Goal: Complete application form: Complete application form

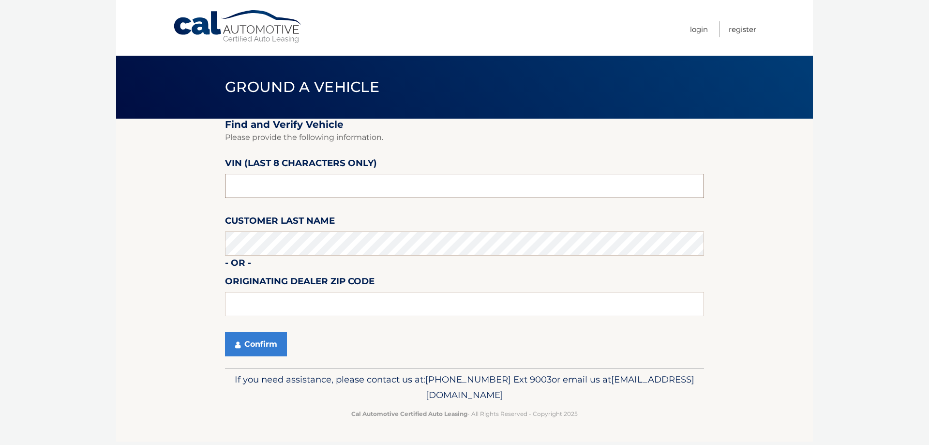
drag, startPoint x: 285, startPoint y: 190, endPoint x: 289, endPoint y: 190, distance: 4.9
click at [285, 190] on input "text" at bounding box center [464, 186] width 479 height 24
drag, startPoint x: 295, startPoint y: 190, endPoint x: 100, endPoint y: 191, distance: 194.6
click at [100, 190] on body "Cal Automotive Menu Login Register Ground a Vehicle" at bounding box center [464, 222] width 929 height 445
type input "NT161885"
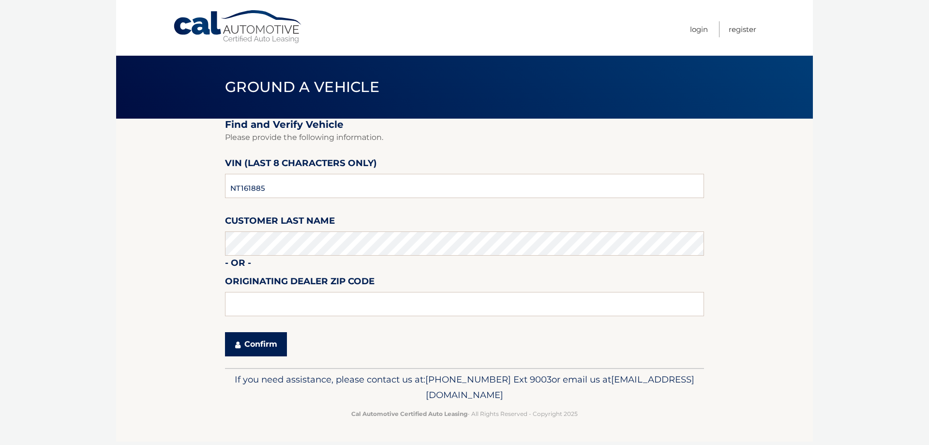
click at [242, 353] on button "Confirm" at bounding box center [256, 344] width 62 height 24
click at [243, 348] on button "Confirm" at bounding box center [256, 344] width 62 height 24
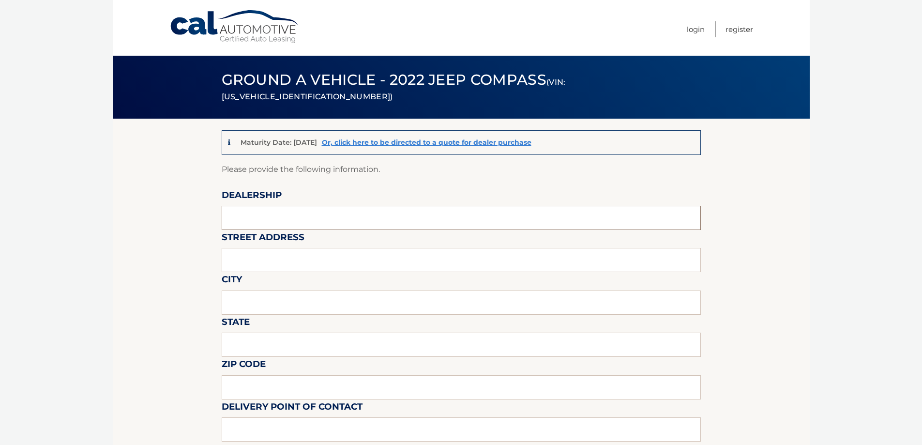
click at [308, 215] on input "text" at bounding box center [461, 218] width 479 height 24
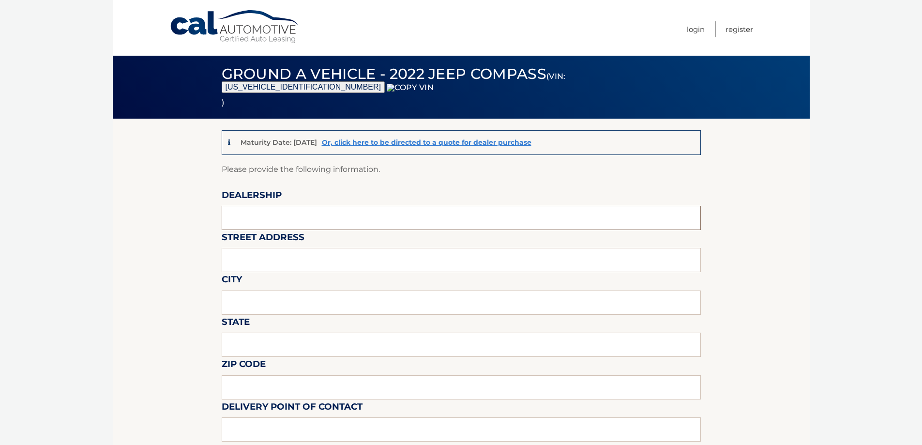
type input "WESTBURY JEEP"
click at [299, 262] on input "text" at bounding box center [461, 260] width 479 height 24
click at [316, 271] on input "150 MILLER PLACES" at bounding box center [461, 260] width 479 height 24
type input "150 MILLER PLACE"
type input "SYOSSET"
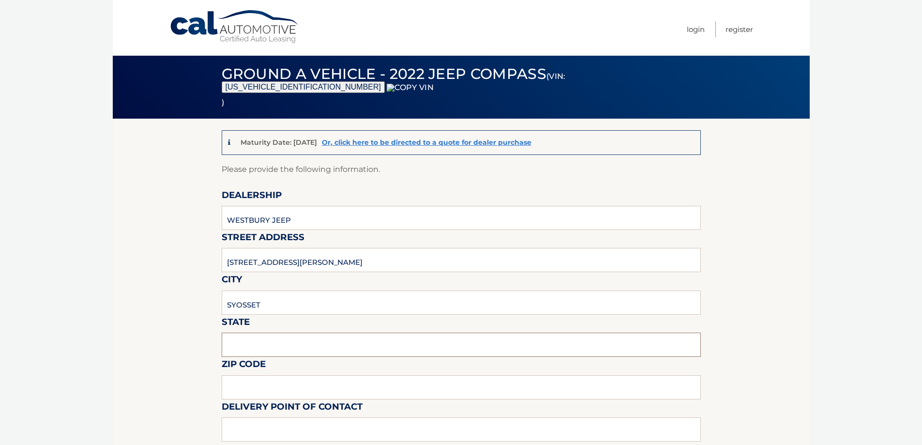
click at [287, 344] on input "text" at bounding box center [461, 345] width 479 height 24
type input "NY"
click at [248, 411] on label "Delivery Point of Contact" at bounding box center [292, 408] width 141 height 18
click at [261, 394] on input "text" at bounding box center [461, 387] width 479 height 24
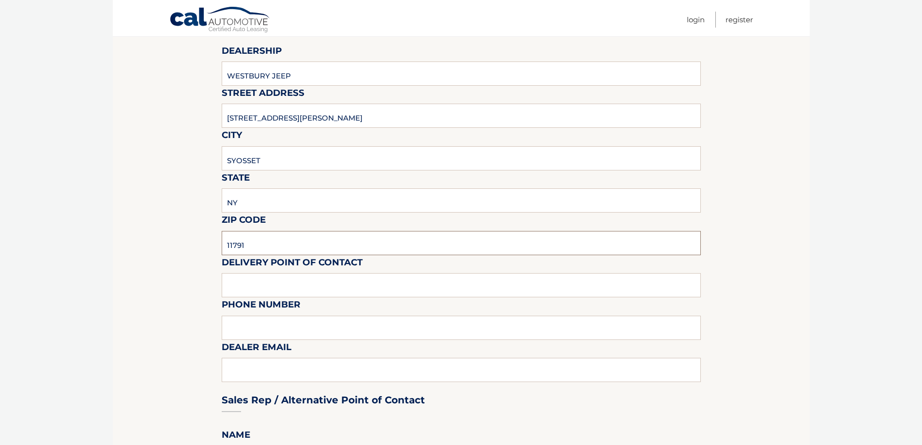
scroll to position [290, 0]
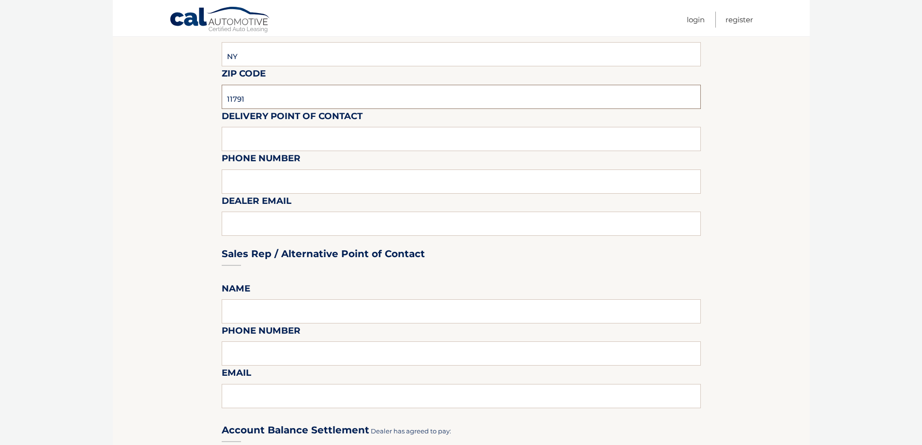
type input "11791"
click at [282, 147] on input "text" at bounding box center [461, 139] width 479 height 24
type input "SHAWN"
type input "6313123854"
type input "SREISCHMANN@WESTBURYJEEP.COM"
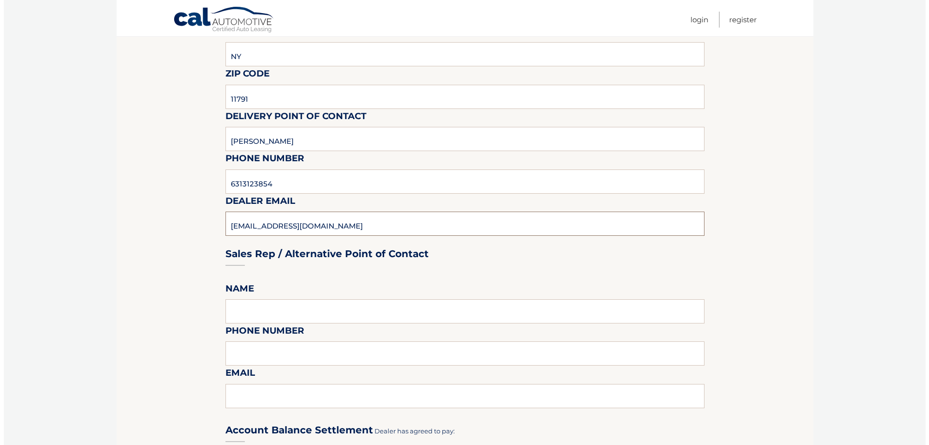
scroll to position [581, 0]
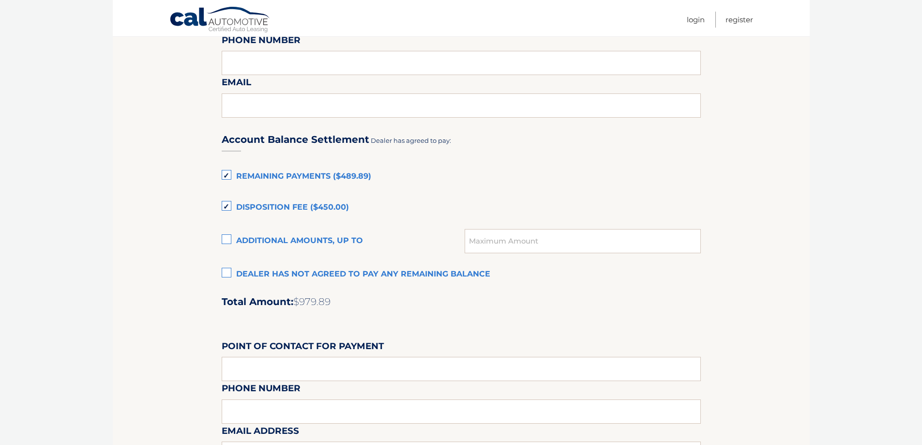
click at [266, 273] on label "Dealer has not agreed to pay any remaining balance" at bounding box center [461, 274] width 479 height 19
click at [0, 0] on input "Dealer has not agreed to pay any remaining balance" at bounding box center [0, 0] width 0 height 0
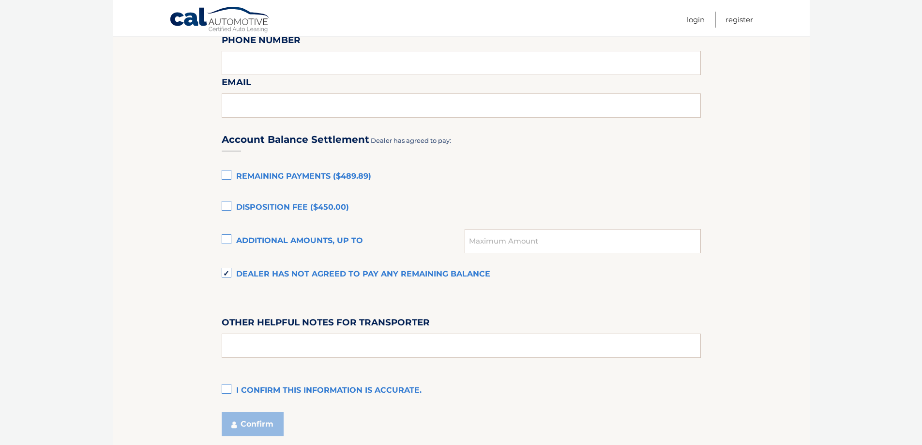
click at [256, 387] on label "I confirm this information is accurate." at bounding box center [461, 390] width 479 height 19
click at [0, 0] on input "I confirm this information is accurate." at bounding box center [0, 0] width 0 height 0
click at [257, 417] on button "Confirm" at bounding box center [253, 424] width 62 height 24
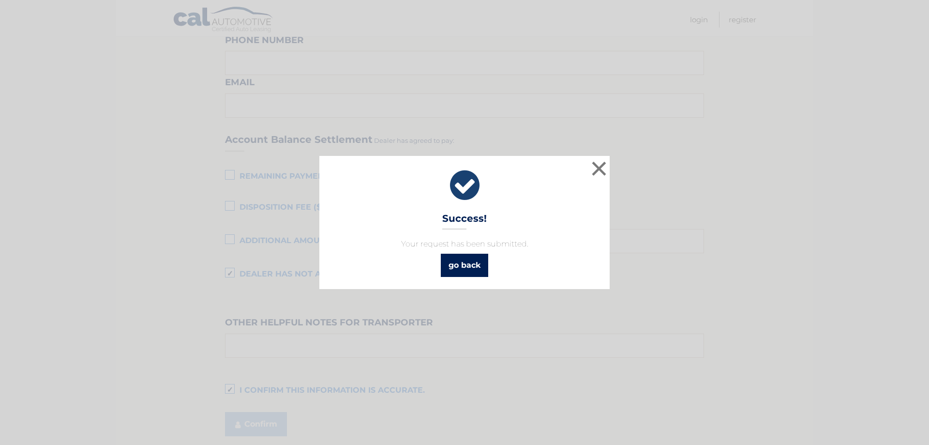
click at [475, 268] on link "go back" at bounding box center [464, 265] width 47 height 23
